Goal: Information Seeking & Learning: Learn about a topic

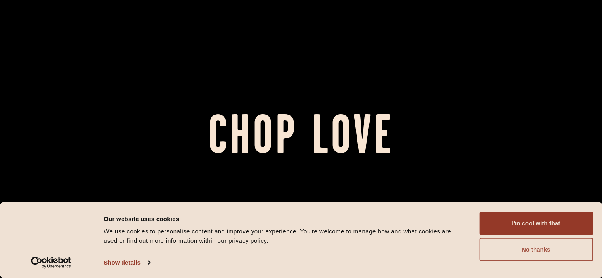
click at [525, 254] on button "No thanks" at bounding box center [535, 249] width 113 height 23
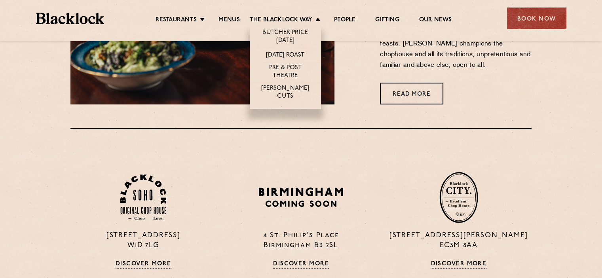
scroll to position [515, 0]
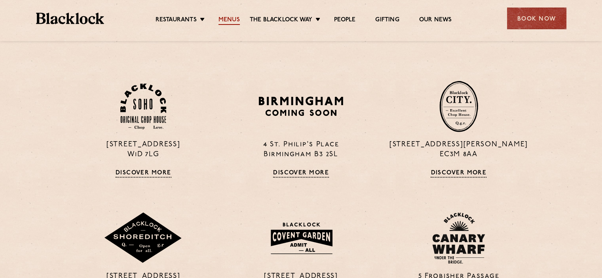
click at [235, 20] on link "Menus" at bounding box center [228, 20] width 21 height 9
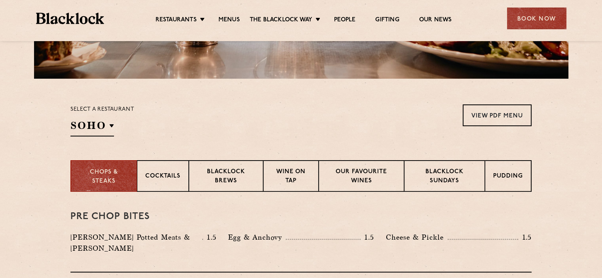
scroll to position [277, 0]
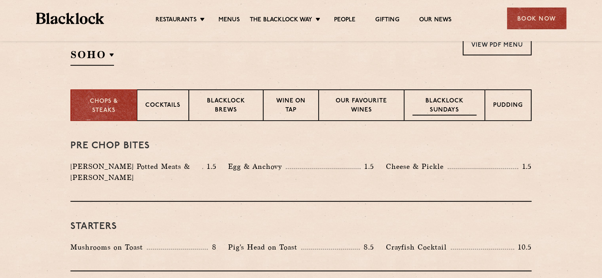
click at [414, 106] on p "Blacklock Sundays" at bounding box center [444, 106] width 64 height 19
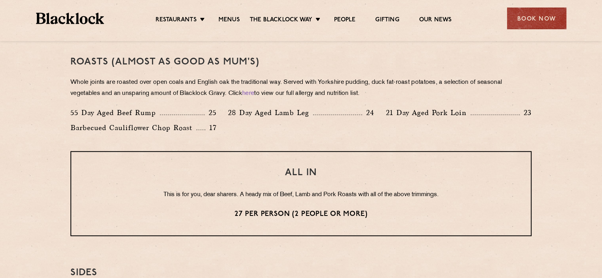
scroll to position [554, 0]
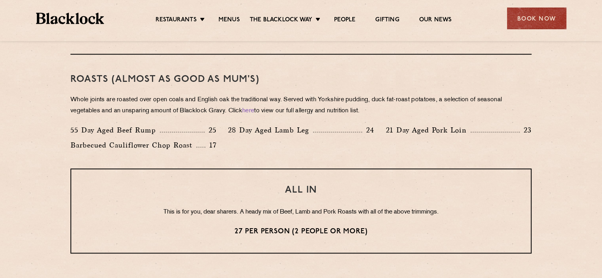
click at [372, 158] on div "Roasts (Almost as good as Mum's) Whole joints are roasted over open coals and E…" at bounding box center [300, 112] width 461 height 114
click at [372, 155] on div "Roasts (Almost as good as Mum's) Whole joints are roasted over open coals and E…" at bounding box center [300, 112] width 461 height 114
click at [369, 153] on div "55 Day Aged Beef Rump 25 28 Day Aged Lamb Leg 24 21 Day Aged Pork Loin 23 Barbe…" at bounding box center [301, 140] width 473 height 30
click at [372, 148] on div "55 Day Aged Beef Rump 25 28 Day Aged Lamb Leg 24 21 Day Aged Pork Loin 23 Barbe…" at bounding box center [301, 140] width 473 height 30
click at [129, 101] on p "Whole joints are roasted over open coals and English oak the traditional way. S…" at bounding box center [300, 106] width 461 height 22
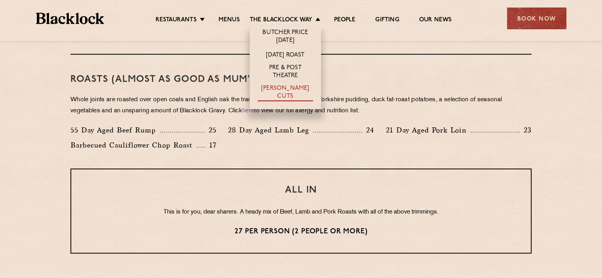
click at [299, 90] on link "[PERSON_NAME] Cuts" at bounding box center [285, 93] width 55 height 17
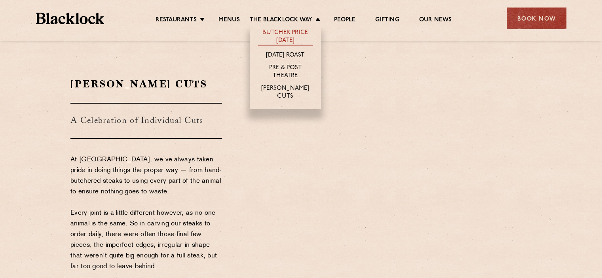
click at [299, 33] on link "Butcher Price [DATE]" at bounding box center [285, 37] width 55 height 17
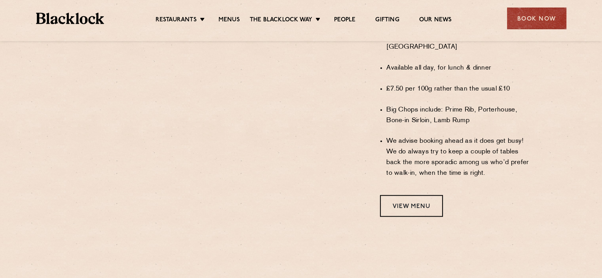
scroll to position [554, 0]
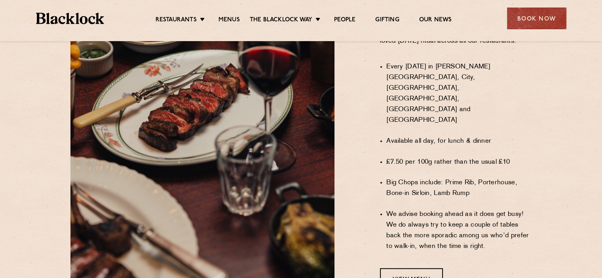
click at [449, 106] on li "Every [DATE] in [PERSON_NAME][GEOGRAPHIC_DATA], City, [GEOGRAPHIC_DATA], [GEOGR…" at bounding box center [458, 94] width 145 height 64
drag, startPoint x: 449, startPoint y: 106, endPoint x: 446, endPoint y: 113, distance: 7.5
click at [450, 115] on ul "Every Monday in Blacklock Soho, City, Shoreditch, Covent Garden, Canary Wharf a…" at bounding box center [458, 156] width 145 height 211
click at [448, 111] on ul "Every Monday in Blacklock Soho, City, Shoreditch, Covent Garden, Canary Wharf a…" at bounding box center [458, 156] width 145 height 211
click at [413, 90] on li "Every [DATE] in [PERSON_NAME][GEOGRAPHIC_DATA], City, [GEOGRAPHIC_DATA], [GEOGR…" at bounding box center [458, 94] width 145 height 64
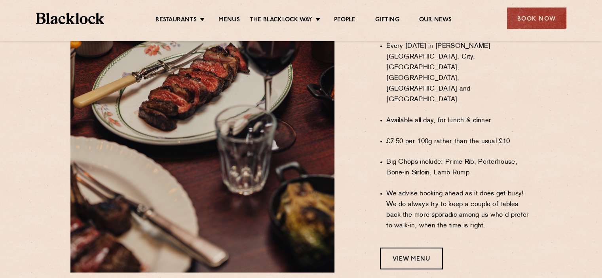
scroll to position [594, 0]
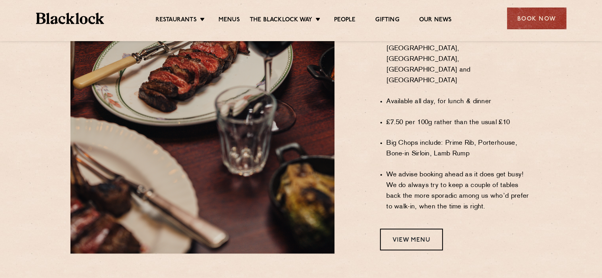
click at [426, 76] on ul "Every Monday in Blacklock Soho, City, Shoreditch, Covent Garden, Canary Wharf a…" at bounding box center [458, 117] width 145 height 211
click at [427, 71] on ul "Every Monday in Blacklock Soho, City, Shoreditch, Covent Garden, Canary Wharf a…" at bounding box center [458, 117] width 145 height 211
click at [440, 97] on li "Available all day, for lunch & dinner" at bounding box center [458, 102] width 145 height 11
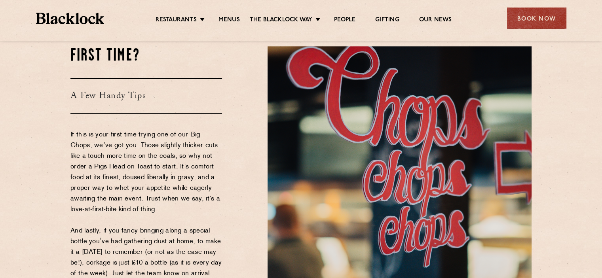
scroll to position [831, 0]
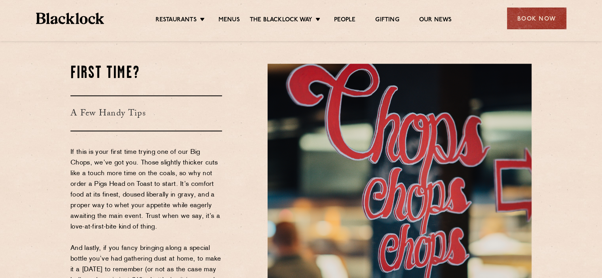
click at [239, 65] on div "First Time? A Few Handy Tips If this is your first time trying one of our Big C…" at bounding box center [163, 213] width 197 height 299
drag, startPoint x: 239, startPoint y: 65, endPoint x: 236, endPoint y: 68, distance: 4.8
click at [236, 68] on div "First Time? A Few Handy Tips If this is your first time trying one of our Big C…" at bounding box center [163, 213] width 197 height 299
drag, startPoint x: 259, startPoint y: 39, endPoint x: 288, endPoint y: 33, distance: 30.0
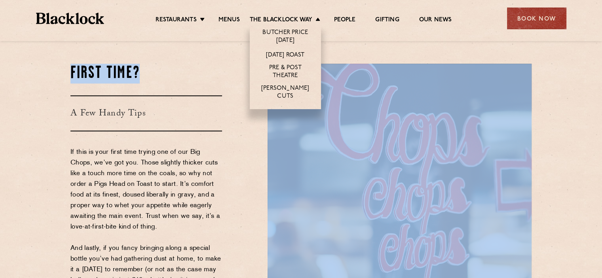
click at [300, 31] on link "Butcher Price [DATE]" at bounding box center [285, 37] width 55 height 17
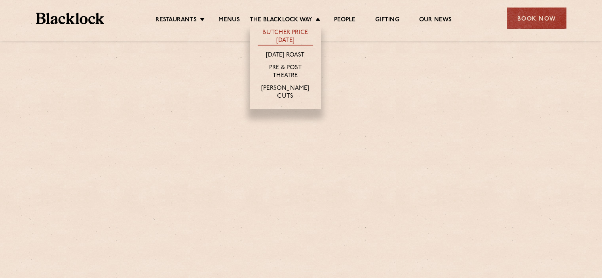
click at [299, 35] on link "Butcher Price [DATE]" at bounding box center [285, 37] width 55 height 17
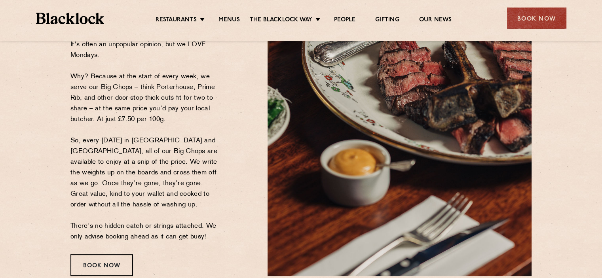
scroll to position [158, 0]
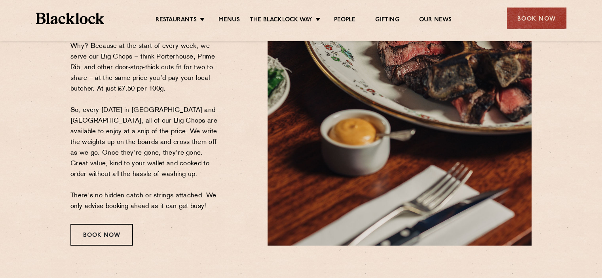
click at [194, 123] on p "It's often an unpopular opinion, but we LOVE Mondays. Why? Because at the start…" at bounding box center [146, 110] width 152 height 203
click at [196, 113] on p "It's often an unpopular opinion, but we LOVE Mondays. Why? Because at the start…" at bounding box center [146, 110] width 152 height 203
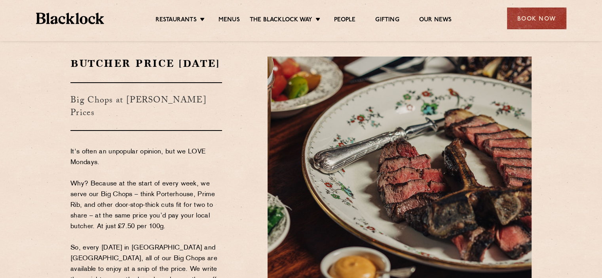
scroll to position [40, 0]
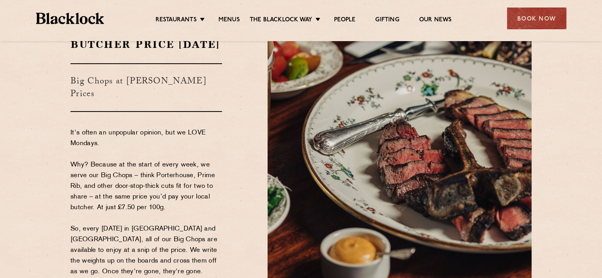
click at [192, 154] on p "It's often an unpopular opinion, but we LOVE Mondays. Why? Because at the start…" at bounding box center [146, 229] width 152 height 203
click at [192, 150] on p "It's often an unpopular opinion, but we LOVE Mondays. Why? Because at the start…" at bounding box center [146, 229] width 152 height 203
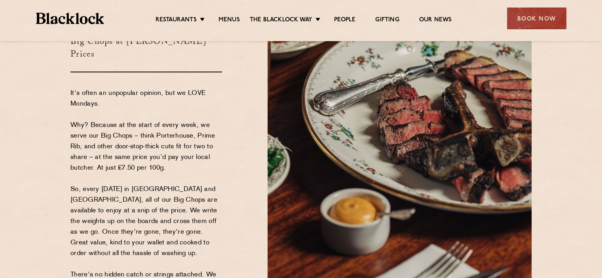
click at [173, 142] on p "It's often an unpopular opinion, but we LOVE Mondays. Why? Because at the start…" at bounding box center [146, 189] width 152 height 203
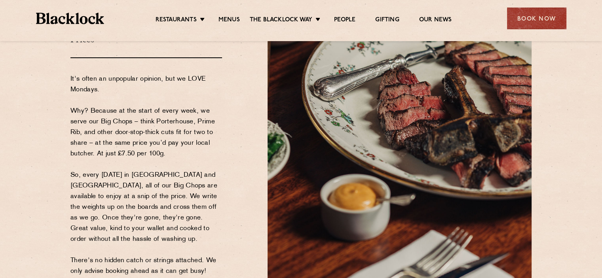
scroll to position [119, 0]
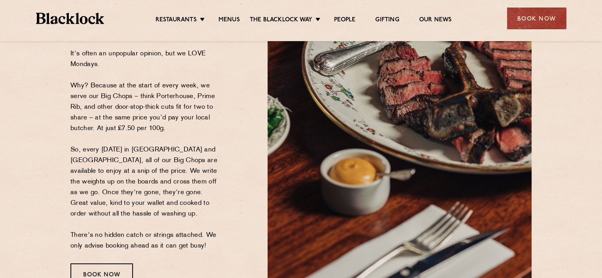
click at [173, 157] on p "It's often an unpopular opinion, but we LOVE Mondays. Why? Because at the start…" at bounding box center [146, 150] width 152 height 203
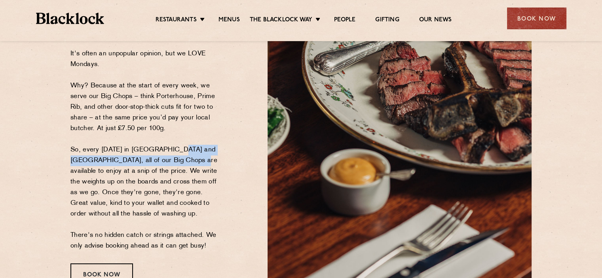
click at [176, 151] on p "It's often an unpopular opinion, but we LOVE Mondays. Why? Because at the start…" at bounding box center [146, 150] width 152 height 203
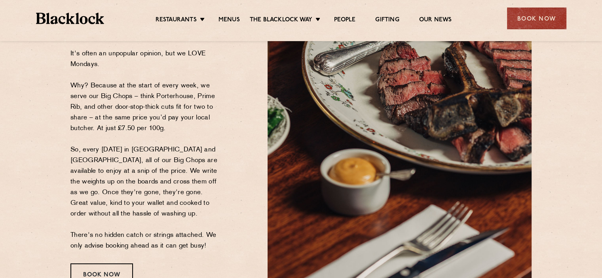
click at [177, 151] on p "It's often an unpopular opinion, but we LOVE Mondays. Why? Because at the start…" at bounding box center [146, 150] width 152 height 203
click at [176, 151] on p "It's often an unpopular opinion, but we LOVE Mondays. Why? Because at the start…" at bounding box center [146, 150] width 152 height 203
click at [175, 139] on p "It's often an unpopular opinion, but we LOVE Mondays. Why? Because at the start…" at bounding box center [146, 150] width 152 height 203
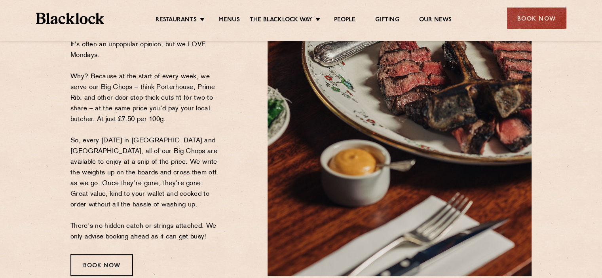
scroll to position [79, 0]
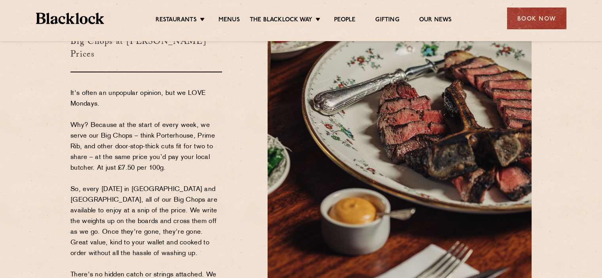
click at [206, 148] on p "It's often an unpopular opinion, but we LOVE Mondays. Why? Because at the start…" at bounding box center [146, 189] width 152 height 203
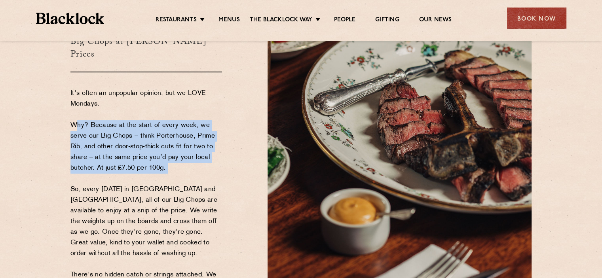
click at [206, 148] on p "It's often an unpopular opinion, but we LOVE Mondays. Why? Because at the start…" at bounding box center [146, 189] width 152 height 203
click at [207, 147] on p "It's often an unpopular opinion, but we LOVE Mondays. Why? Because at the start…" at bounding box center [146, 189] width 152 height 203
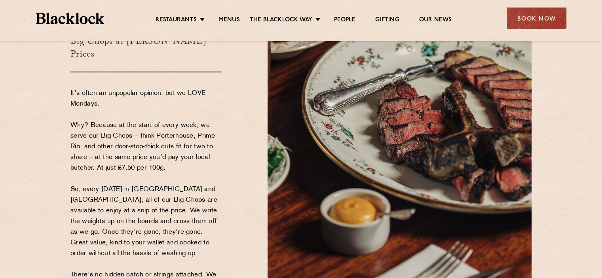
click at [207, 145] on p "It's often an unpopular opinion, but we LOVE Mondays. Why? Because at the start…" at bounding box center [146, 189] width 152 height 203
click at [208, 141] on p "It's often an unpopular opinion, but we LOVE Mondays. Why? Because at the start…" at bounding box center [146, 189] width 152 height 203
drag, startPoint x: 208, startPoint y: 141, endPoint x: 326, endPoint y: 1, distance: 182.9
click at [212, 138] on p "It's often an unpopular opinion, but we LOVE Mondays. Why? Because at the start…" at bounding box center [146, 189] width 152 height 203
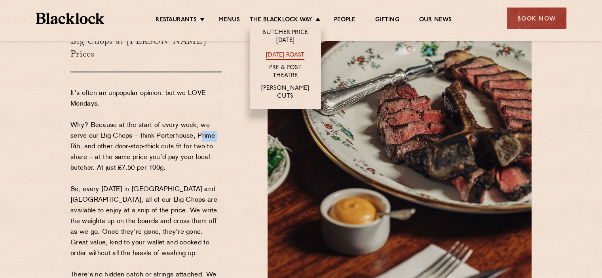
click at [294, 53] on link "[DATE] Roast" at bounding box center [285, 55] width 38 height 9
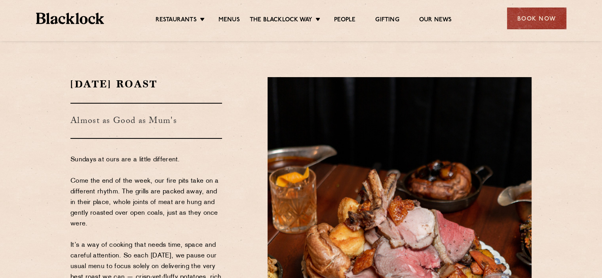
click at [158, 162] on p "Sundays at ours are a little different. Come the end of the week, our fire pits…" at bounding box center [146, 251] width 152 height 192
click at [174, 198] on p "Sundays at ours are a little different. Come the end of the week, our fire pits…" at bounding box center [146, 251] width 152 height 192
drag, startPoint x: 176, startPoint y: 196, endPoint x: 174, endPoint y: 177, distance: 19.1
click at [176, 196] on p "Sundays at ours are a little different. Come the end of the week, our fire pits…" at bounding box center [146, 251] width 152 height 192
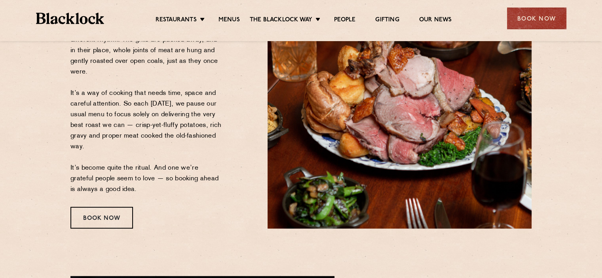
scroll to position [237, 0]
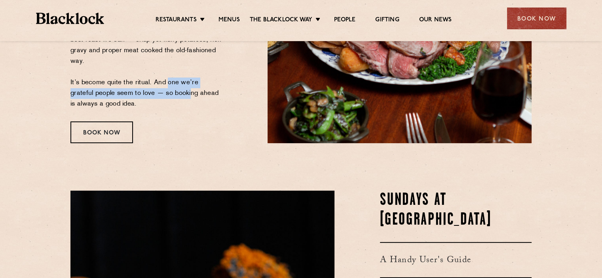
click at [163, 91] on p "Sundays at ours are a little different. Come the end of the week, our fire pits…" at bounding box center [146, 13] width 152 height 192
click at [173, 81] on p "Sundays at ours are a little different. Come the end of the week, our fire pits…" at bounding box center [146, 13] width 152 height 192
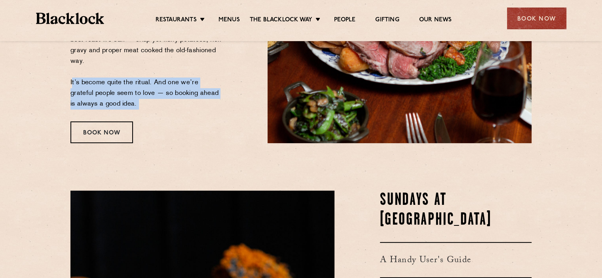
click at [173, 80] on p "Sundays at ours are a little different. Come the end of the week, our fire pits…" at bounding box center [146, 13] width 152 height 192
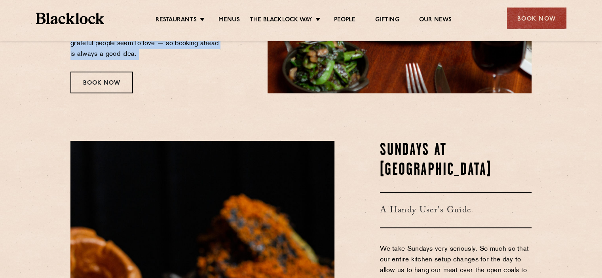
scroll to position [396, 0]
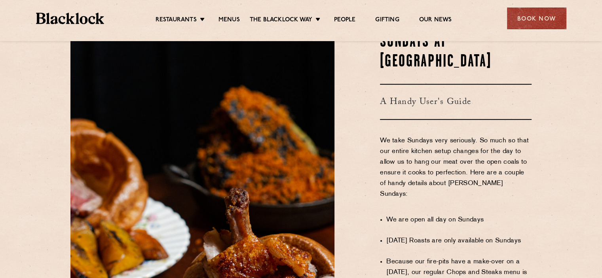
click at [464, 138] on p "We take Sundays very seriously. So much so that our entire kitchen setup change…" at bounding box center [456, 173] width 152 height 75
click at [464, 137] on p "We take Sundays very seriously. So much so that our entire kitchen setup change…" at bounding box center [456, 173] width 152 height 75
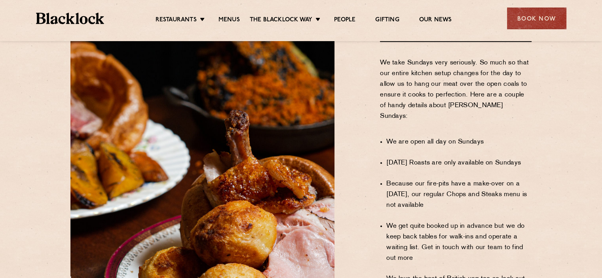
scroll to position [475, 0]
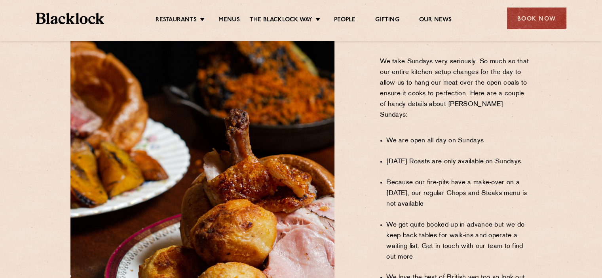
click at [463, 157] on li "Sunday Roasts are only available on Sundays" at bounding box center [458, 162] width 145 height 11
click at [464, 157] on li "Sunday Roasts are only available on Sundays" at bounding box center [458, 162] width 145 height 11
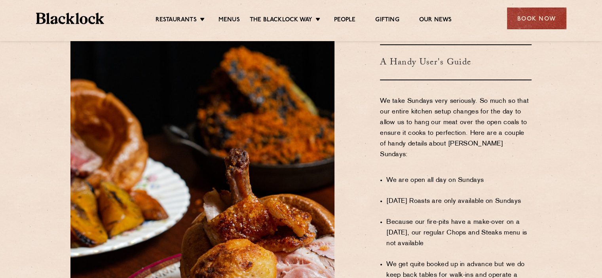
scroll to position [435, 0]
